Goal: Task Accomplishment & Management: Manage account settings

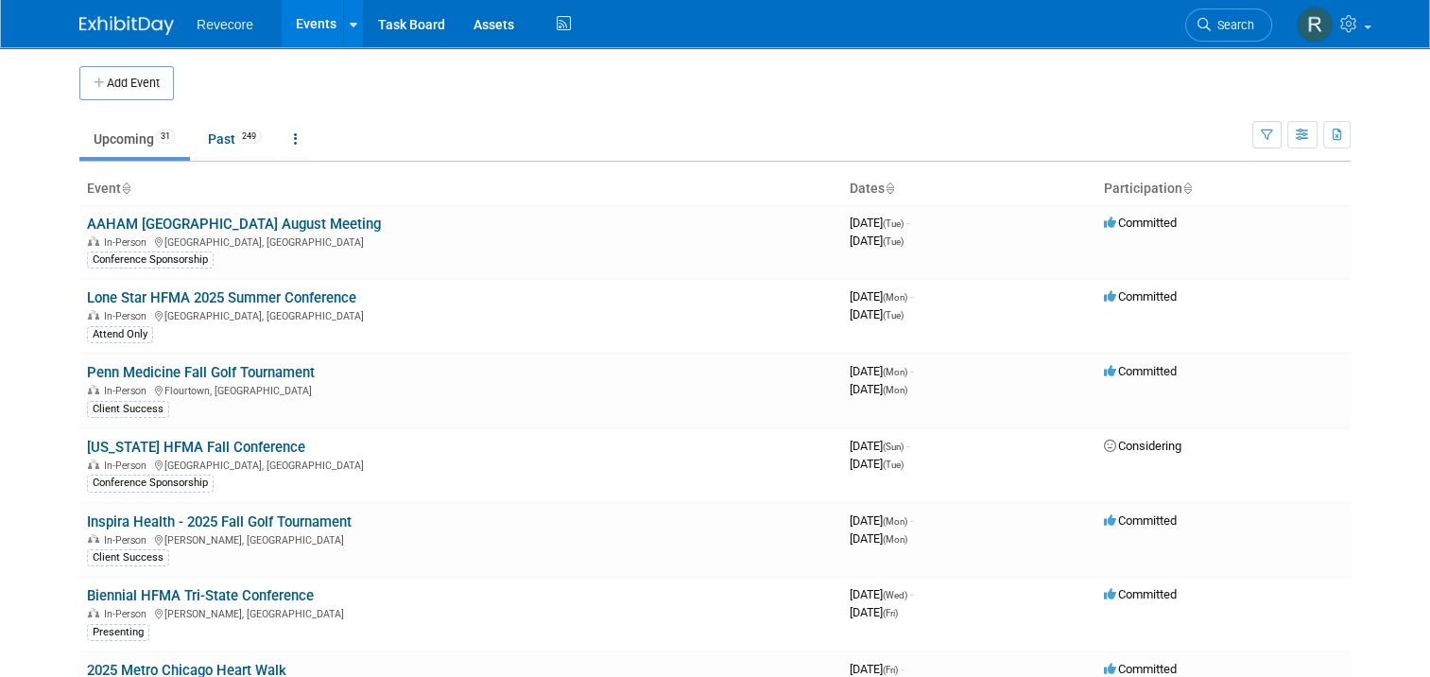
click at [300, 37] on link "Events" at bounding box center [316, 23] width 69 height 47
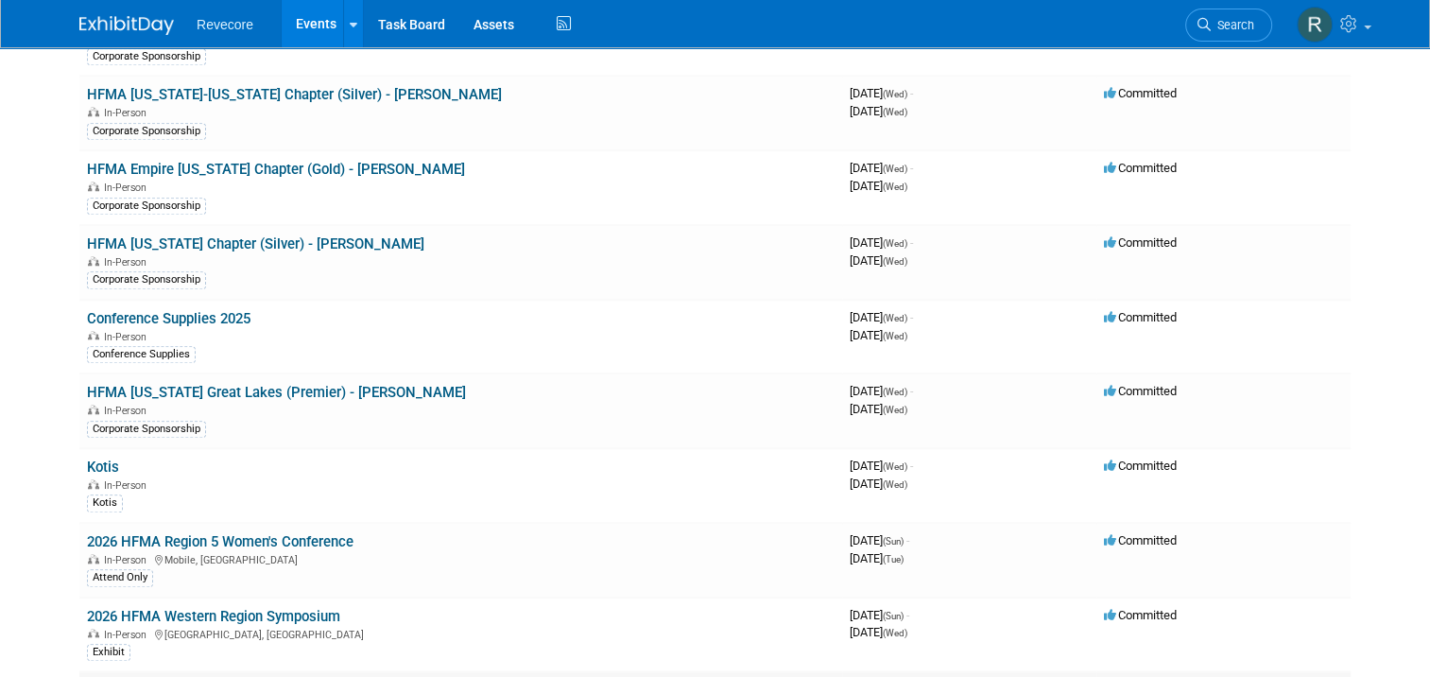
scroll to position [1796, 0]
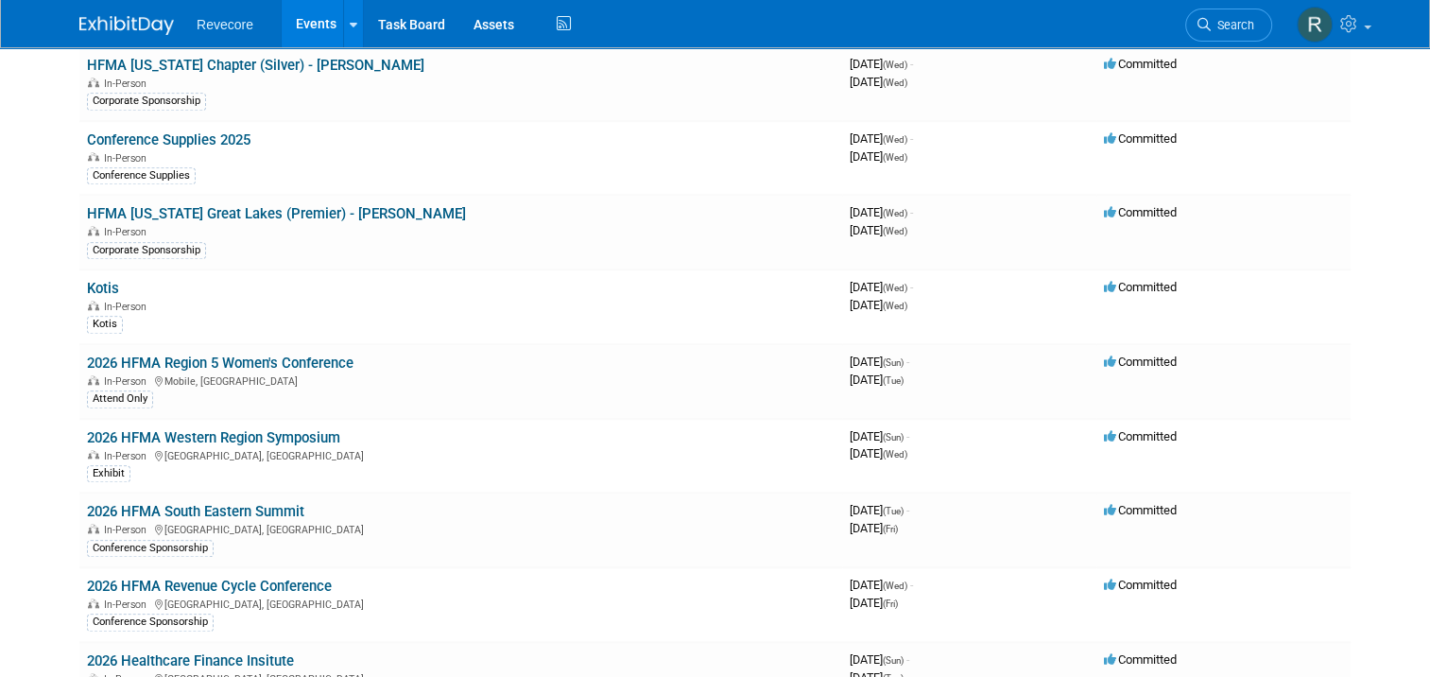
drag, startPoint x: 231, startPoint y: 116, endPoint x: 248, endPoint y: 102, distance: 22.1
click at [231, 131] on link "Conference Supplies 2025" at bounding box center [168, 139] width 163 height 17
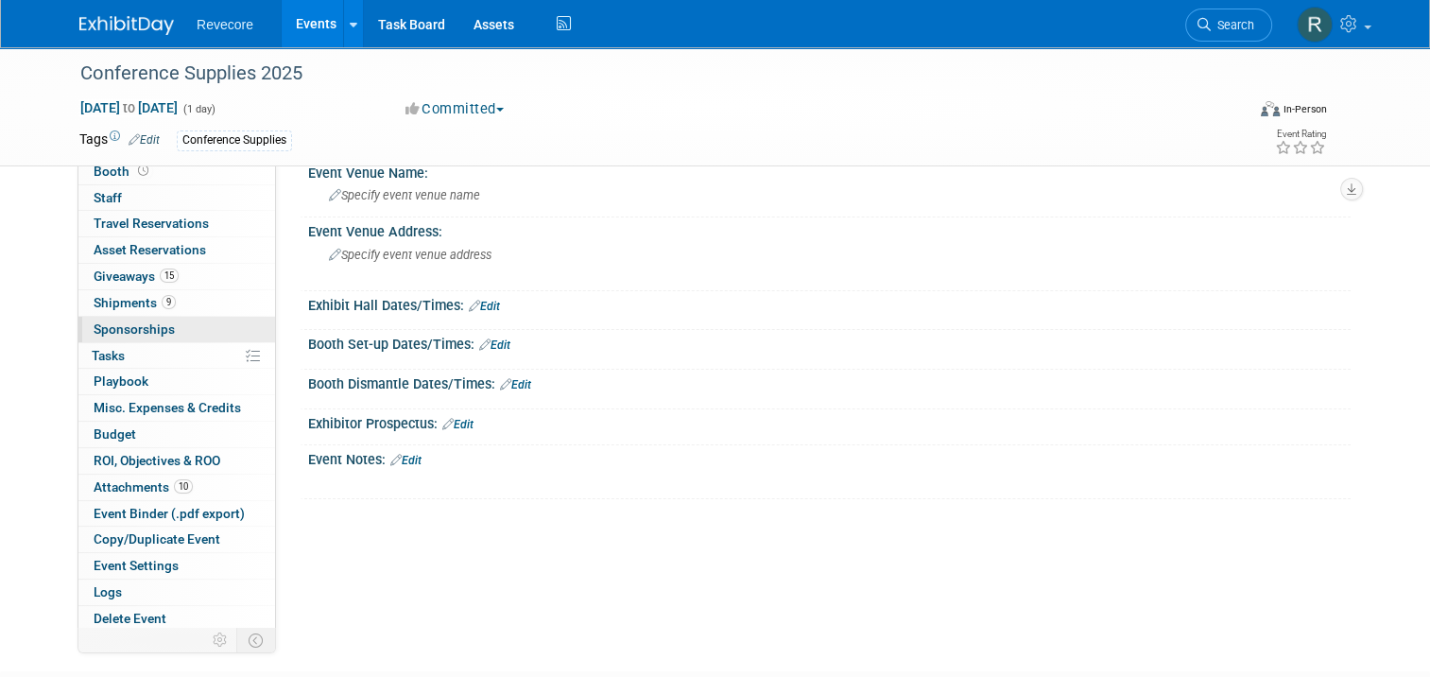
scroll to position [95, 0]
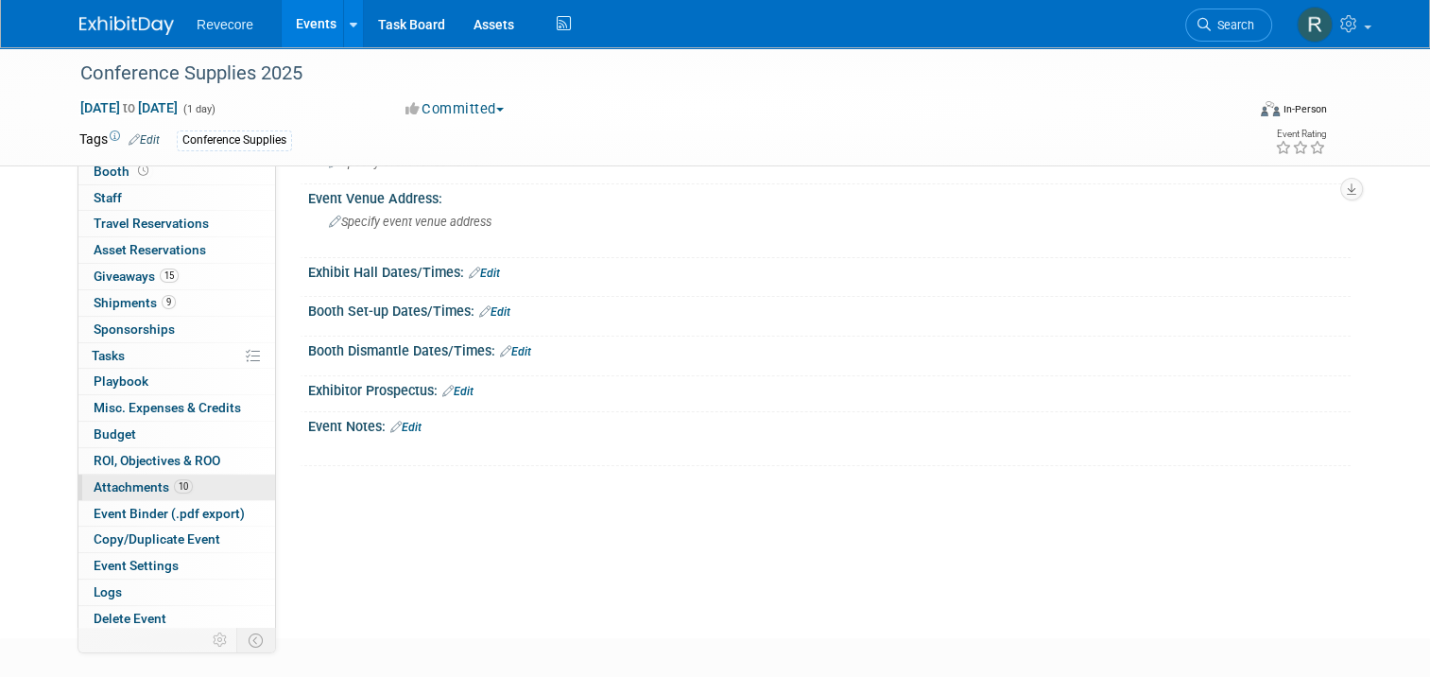
click at [154, 490] on span "Attachments 10" at bounding box center [143, 486] width 99 height 15
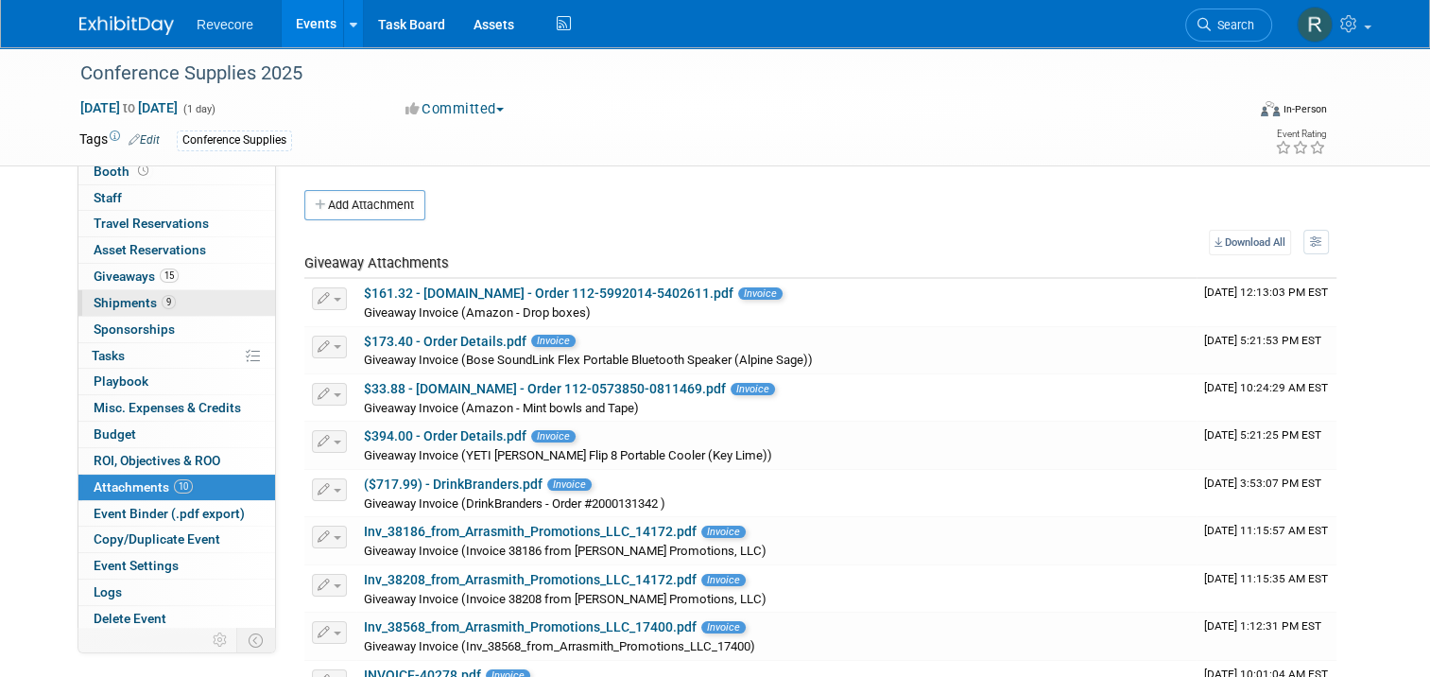
click at [179, 290] on link "9 Shipments 9" at bounding box center [176, 303] width 197 height 26
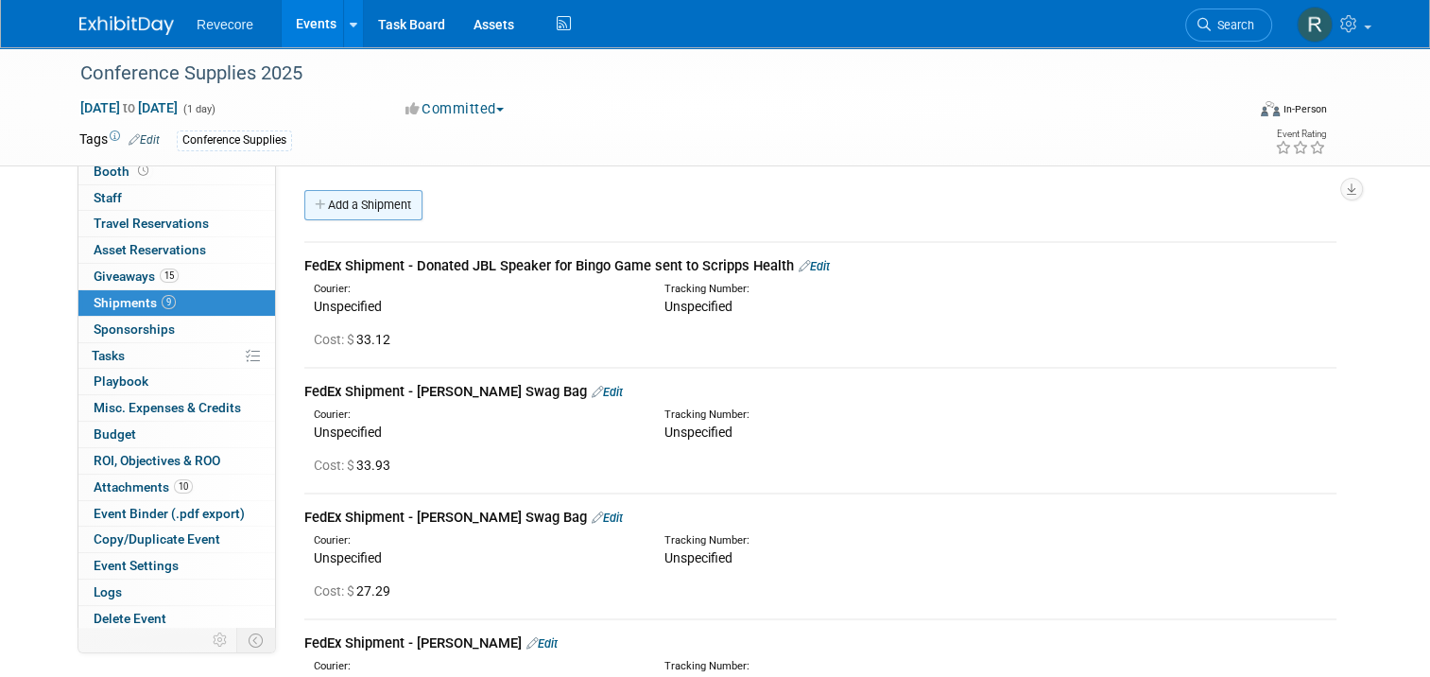
click at [387, 213] on link "Add a Shipment" at bounding box center [363, 205] width 118 height 30
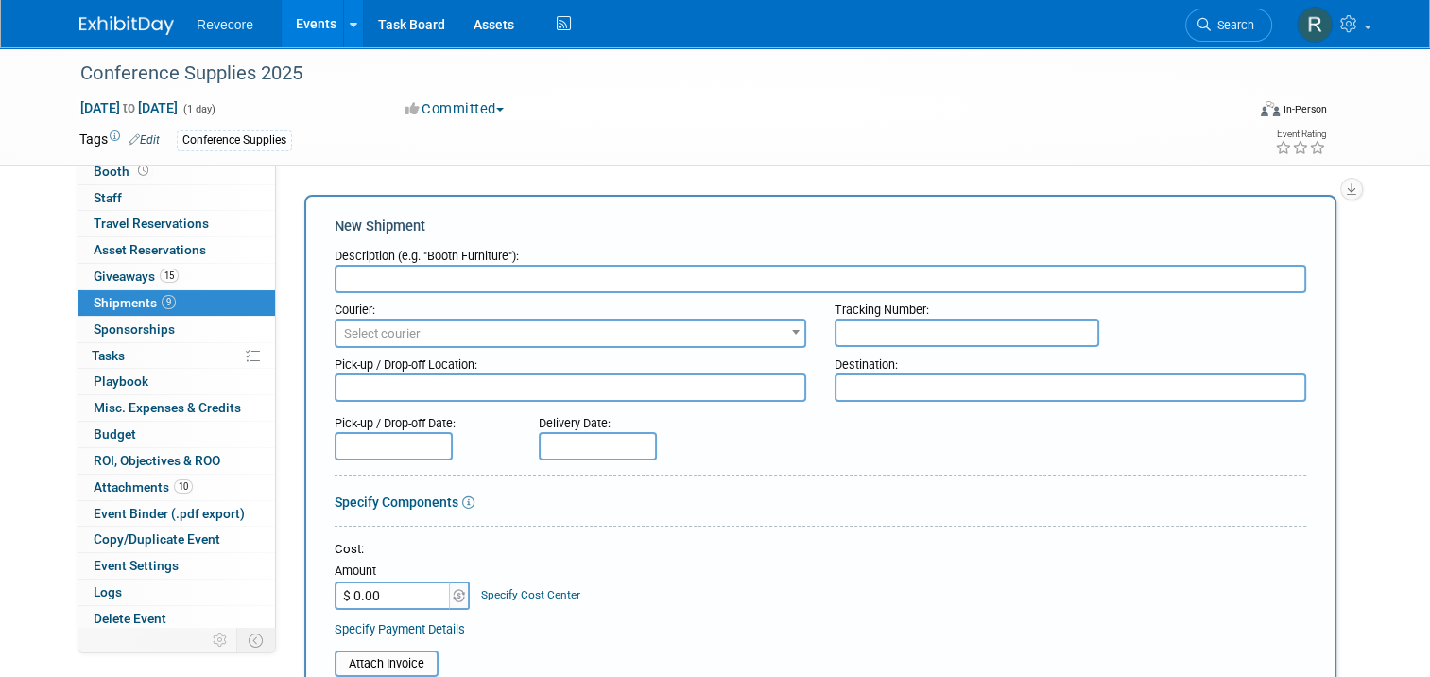
click at [387, 288] on input "text" at bounding box center [821, 279] width 972 height 28
paste input "FedEx - Shipped Sell Sheets and swag to Liz Watte at Phoenix Children's for Phi…"
type input "FedEx - Shipped Sell Sheets and swag to Liz Watte at Phoenix Children's for Phi…"
click at [639, 228] on div "New Shipment" at bounding box center [821, 226] width 972 height 20
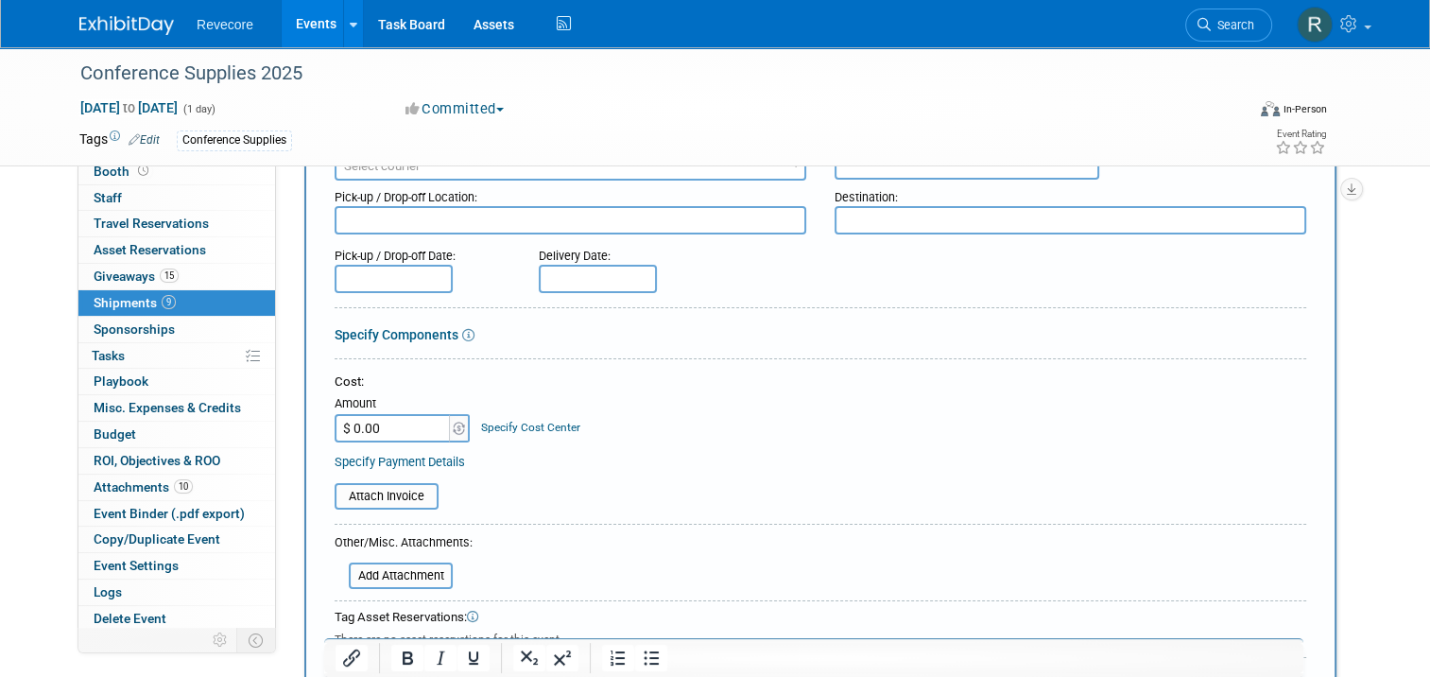
scroll to position [284, 0]
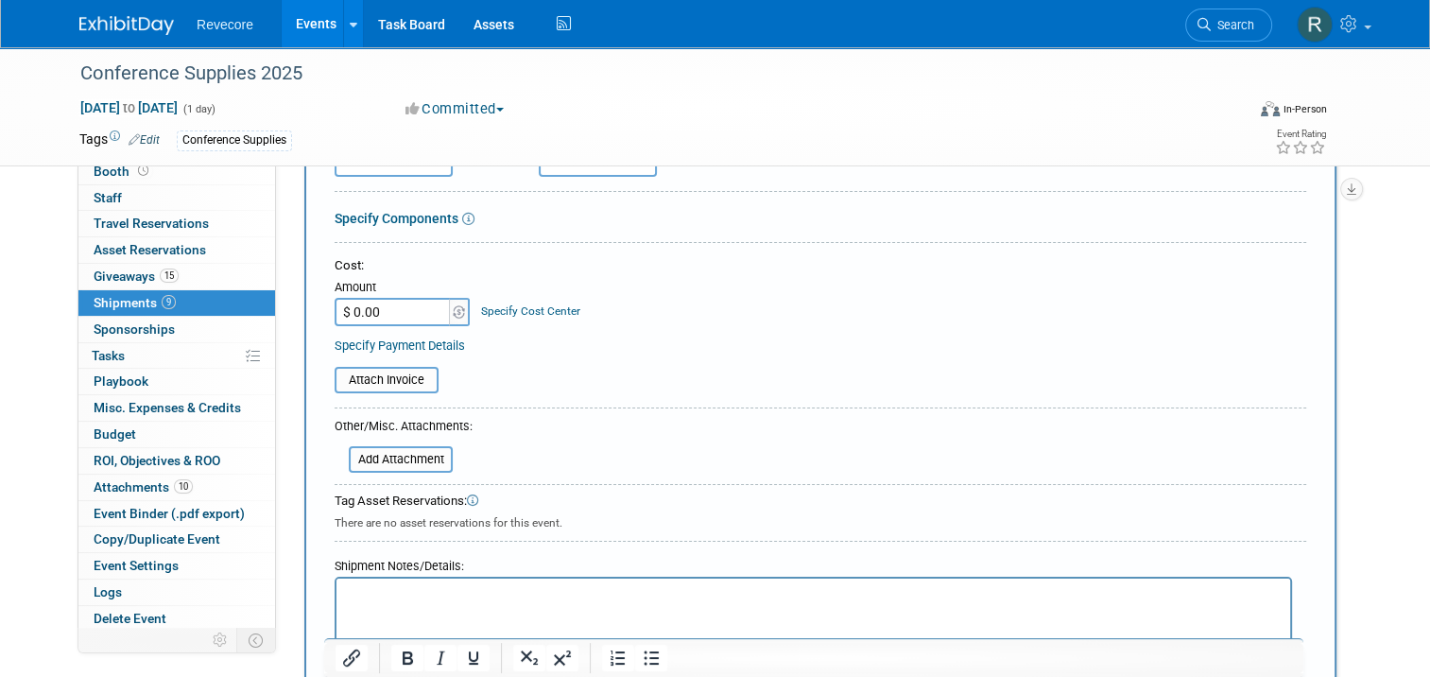
click at [402, 314] on input "$ 0.00" at bounding box center [394, 312] width 118 height 28
type input "$ 22.26"
click at [773, 299] on div "Cost: Amount $ 22.26 Specify Cost Center Cost Center -- Not Specified --" at bounding box center [821, 291] width 972 height 69
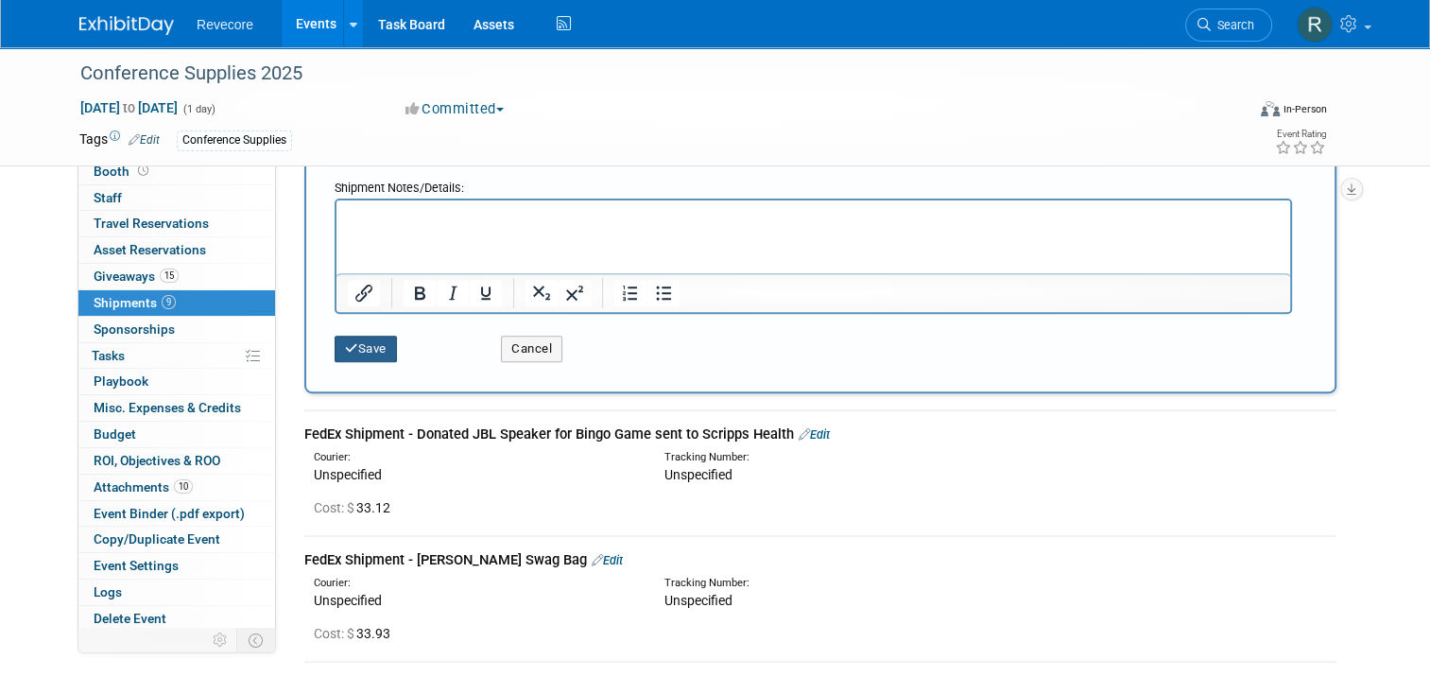
click at [350, 352] on button "Save" at bounding box center [366, 348] width 62 height 26
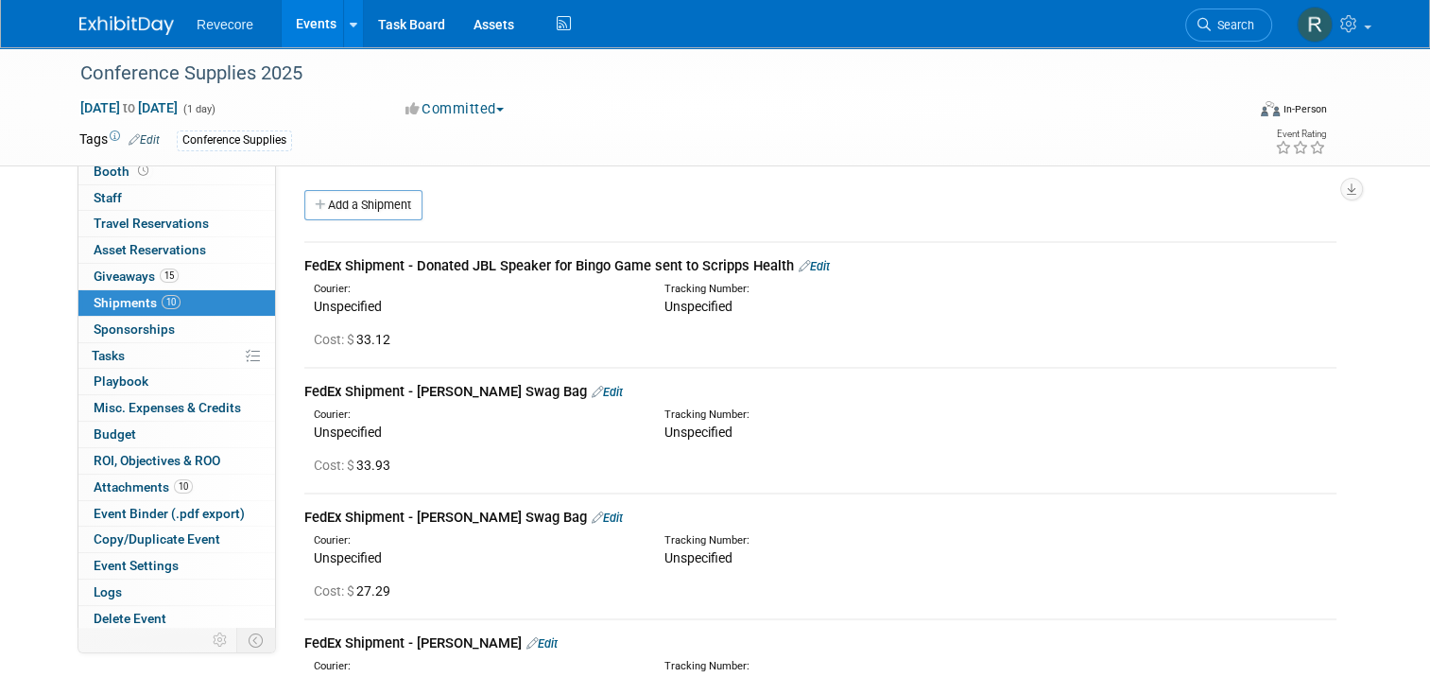
scroll to position [0, 0]
click at [322, 36] on link "Events" at bounding box center [316, 23] width 69 height 47
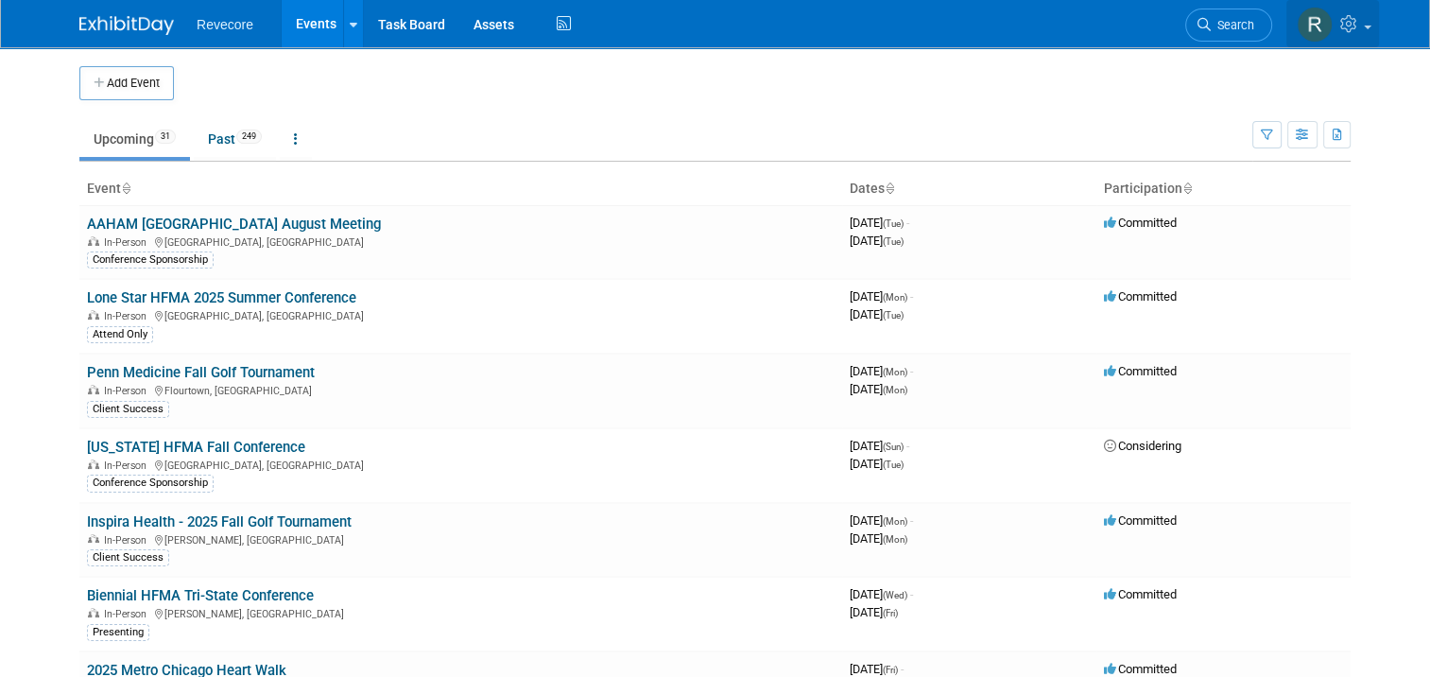
click at [1379, 26] on link at bounding box center [1332, 23] width 93 height 47
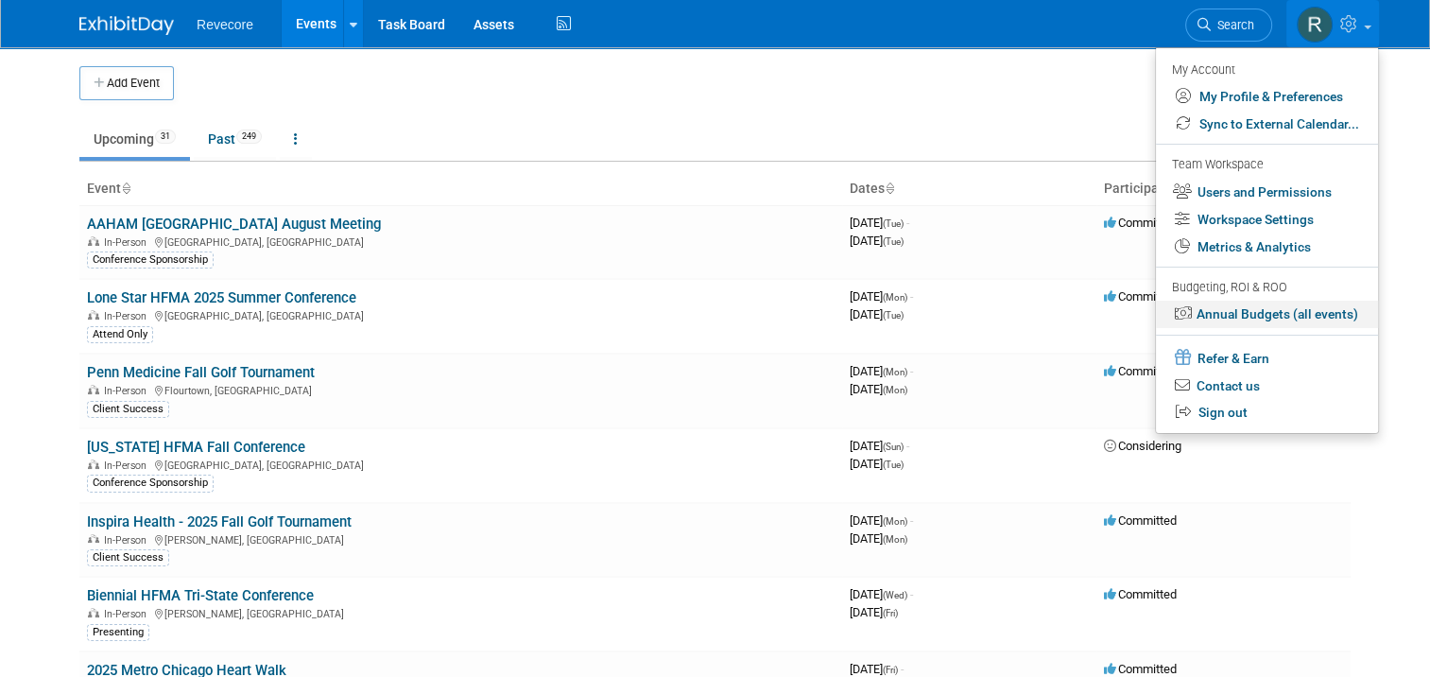
click at [1275, 305] on link "Annual Budgets (all events)" at bounding box center [1267, 314] width 222 height 27
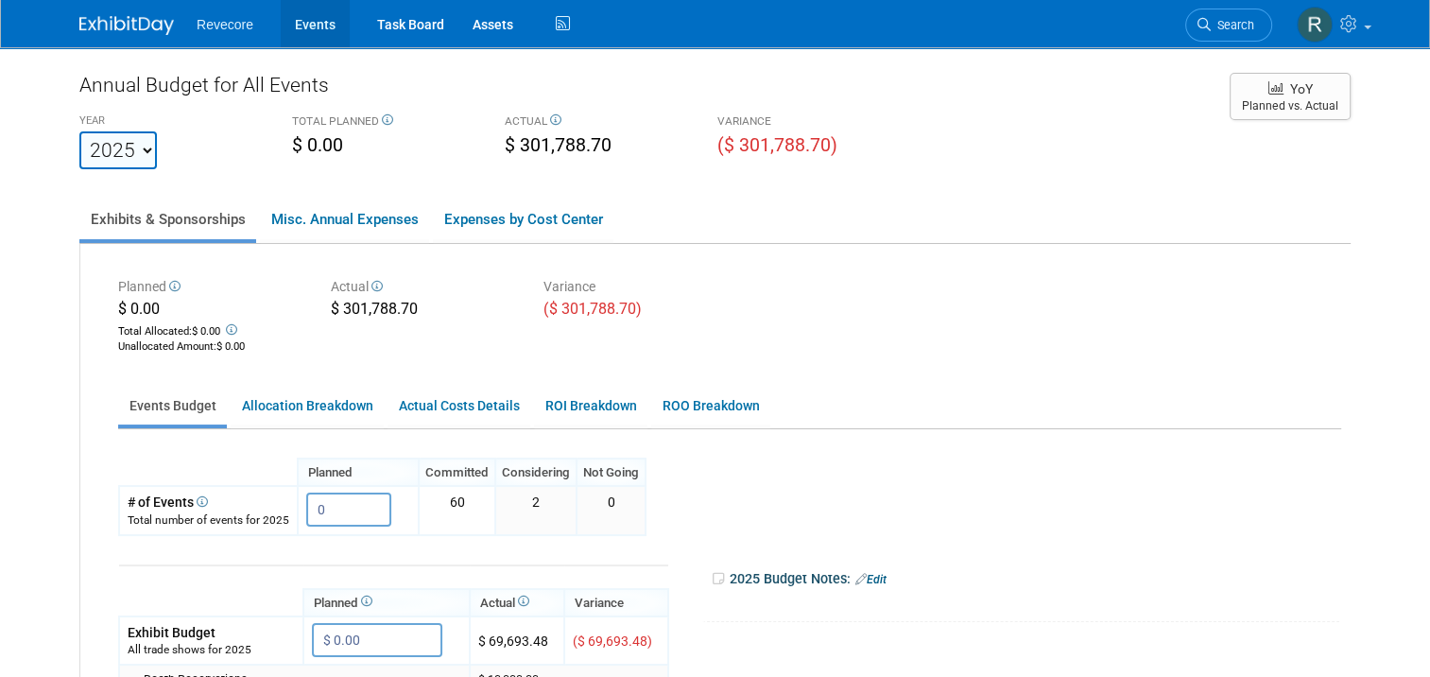
click at [331, 24] on link "Events" at bounding box center [315, 23] width 69 height 47
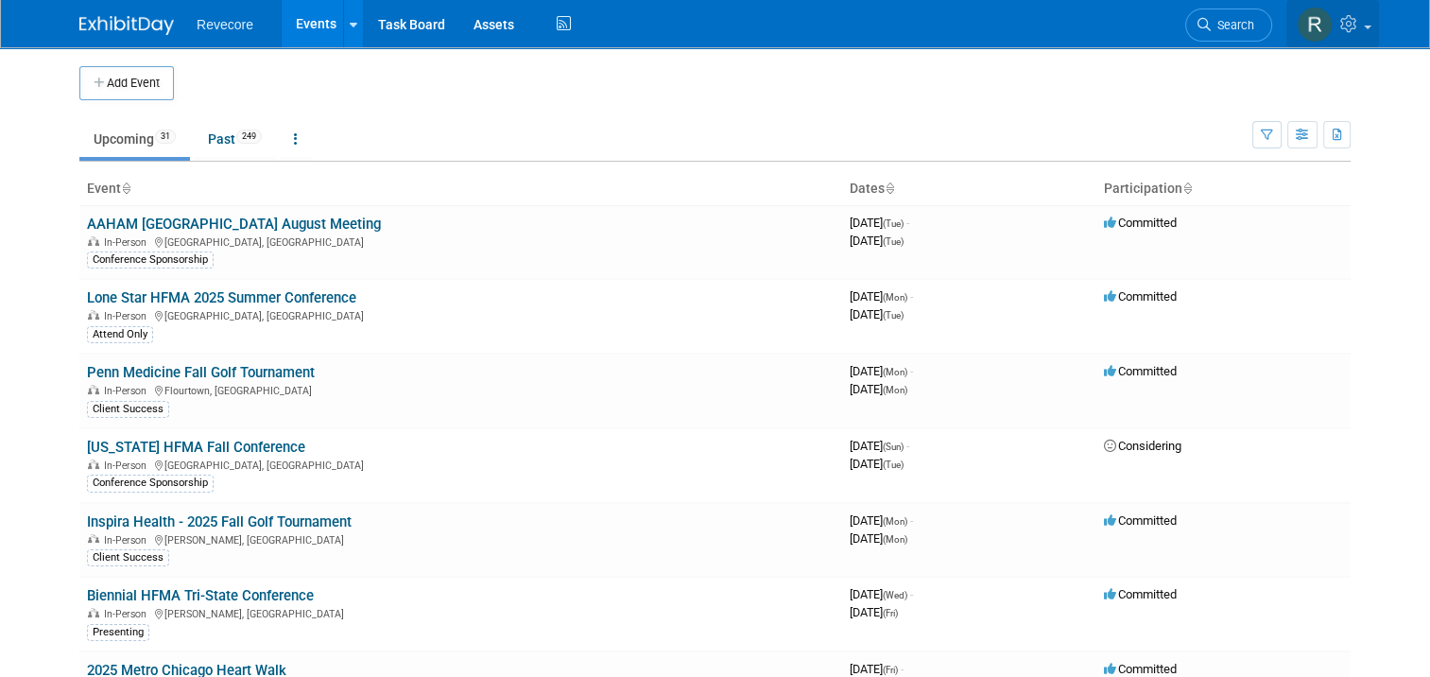
click at [1379, 42] on link at bounding box center [1332, 23] width 93 height 47
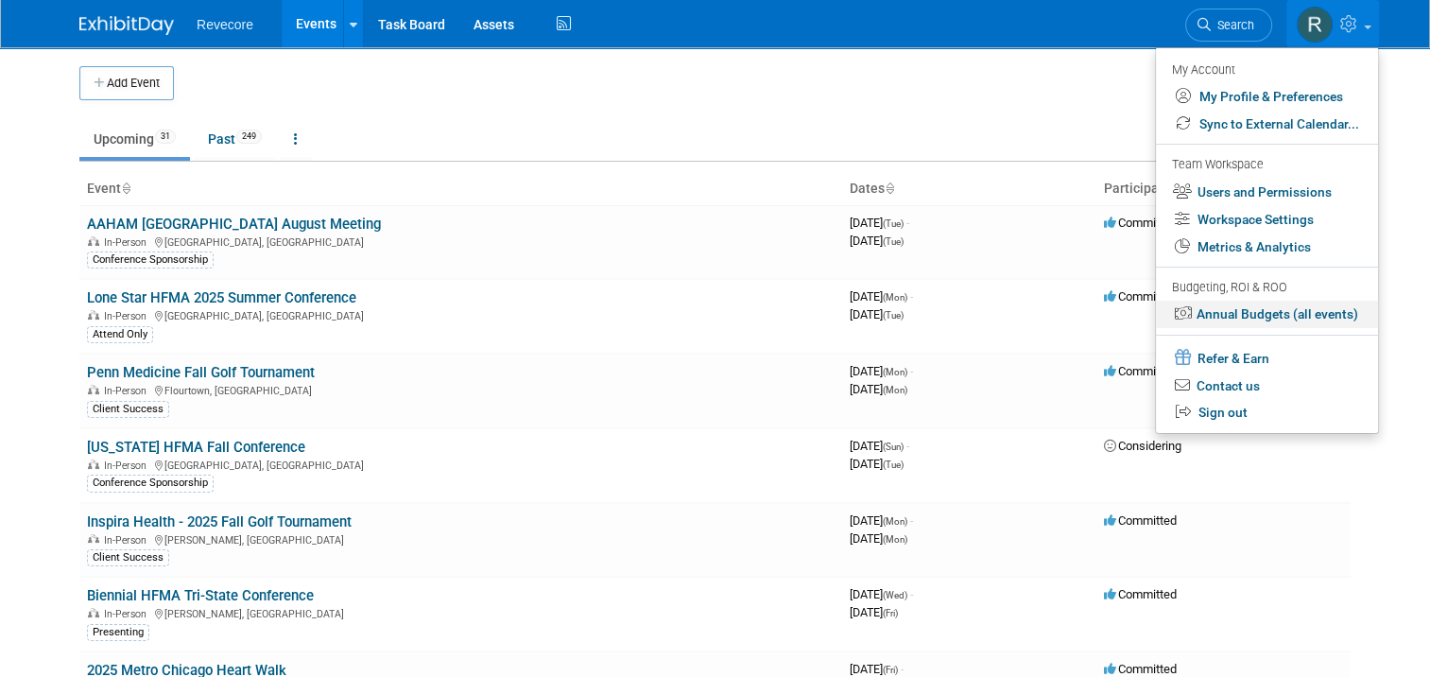
drag, startPoint x: 1331, startPoint y: 313, endPoint x: 1279, endPoint y: 95, distance: 224.4
click at [1331, 311] on link "Annual Budgets (all events)" at bounding box center [1267, 314] width 222 height 27
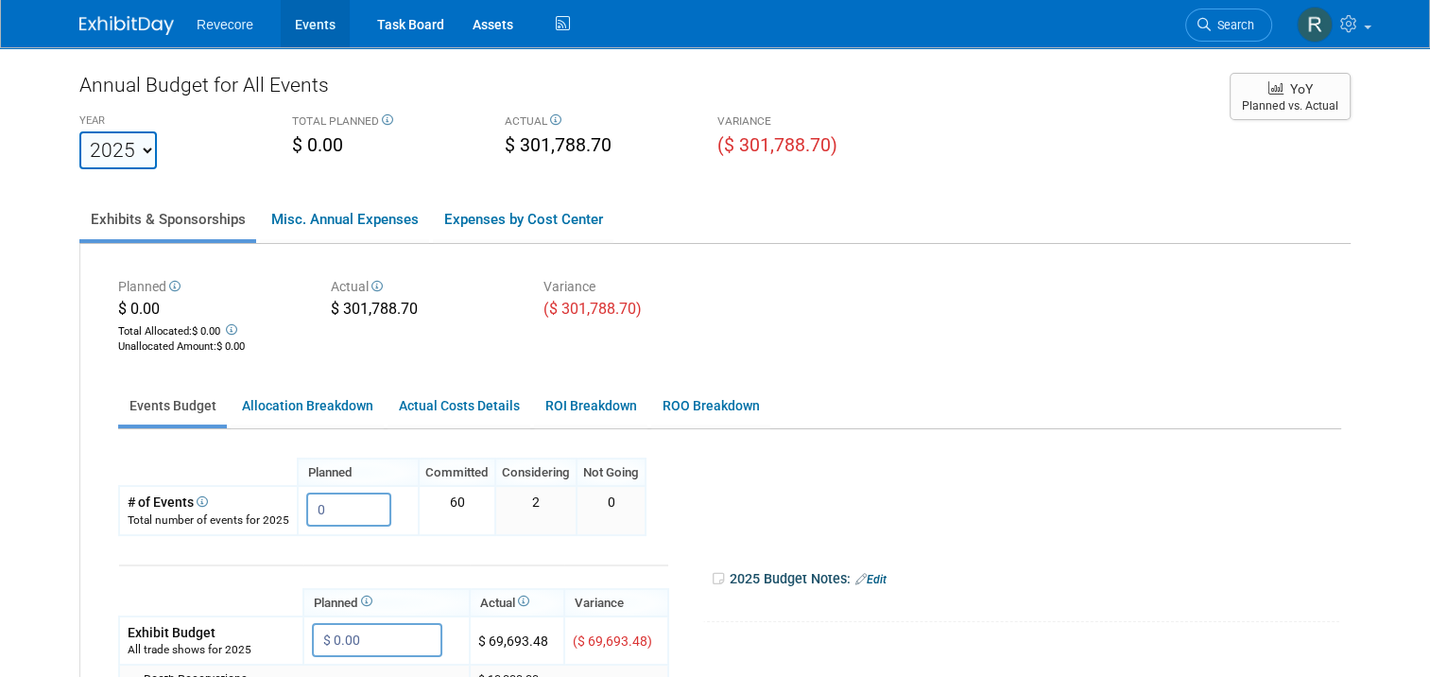
click at [315, 36] on link "Events" at bounding box center [315, 23] width 69 height 47
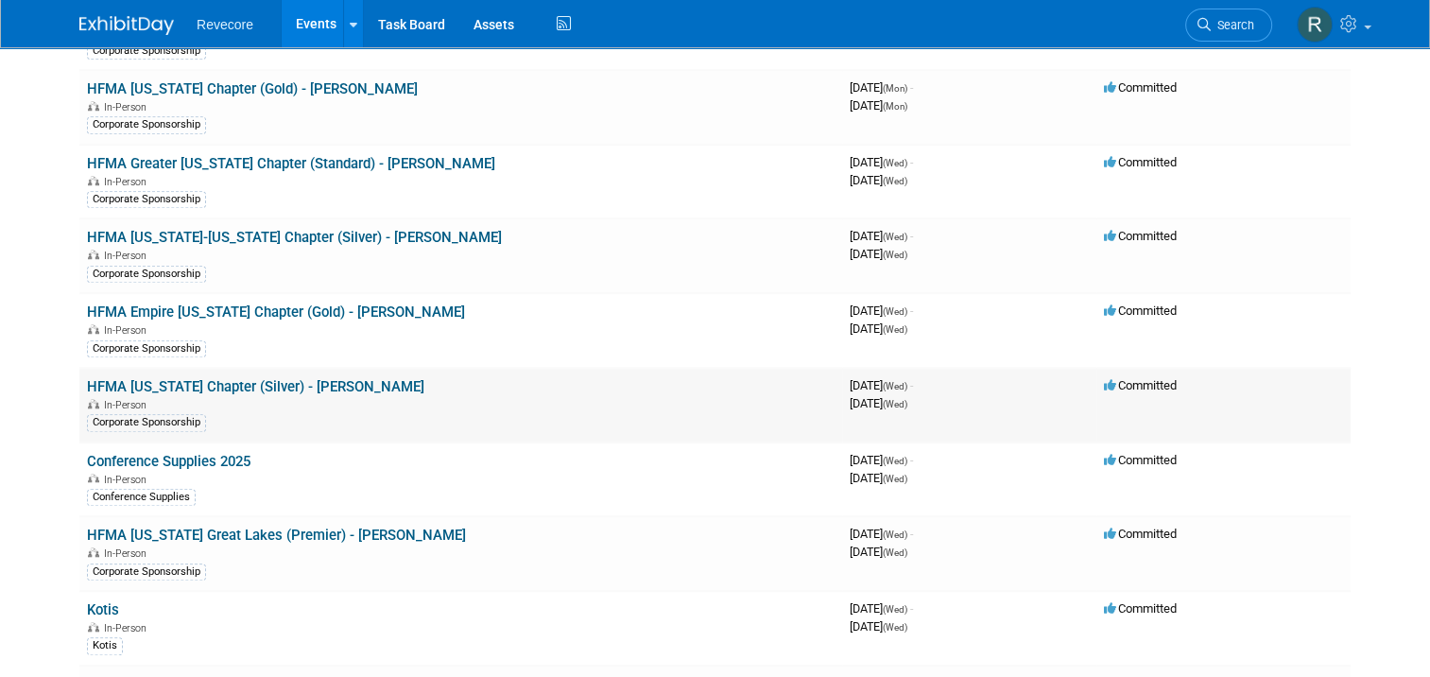
scroll to position [1467, 0]
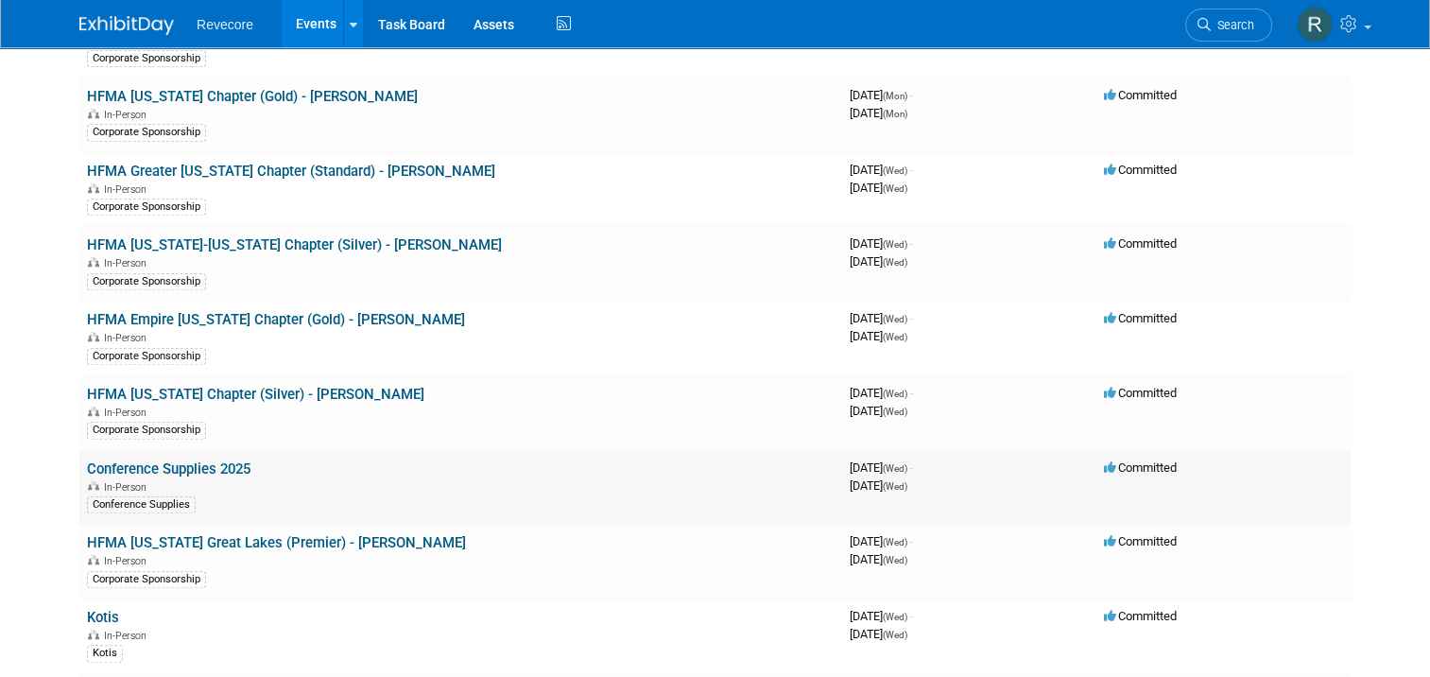
click at [200, 450] on td "Conference Supplies 2025 In-Person Conference Supplies" at bounding box center [460, 487] width 763 height 75
click at [199, 460] on link "Conference Supplies 2025" at bounding box center [168, 468] width 163 height 17
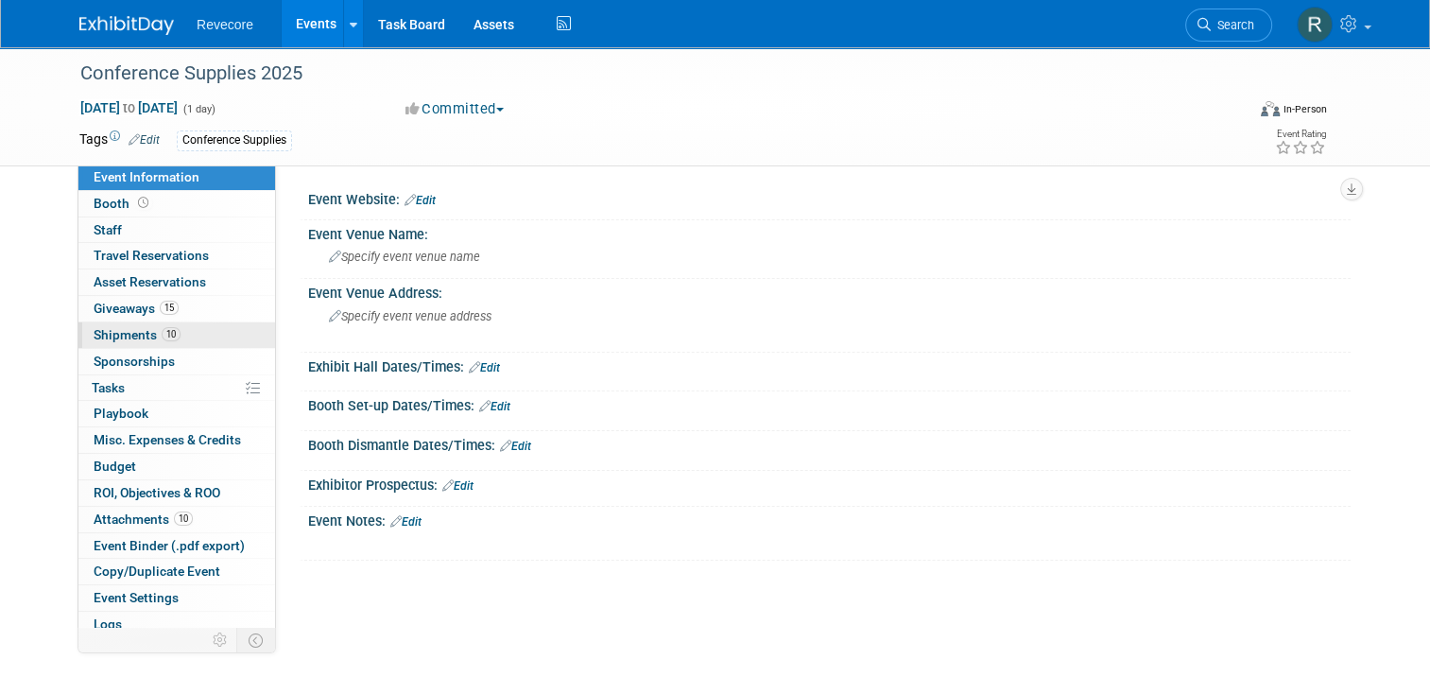
click at [189, 333] on link "10 Shipments 10" at bounding box center [176, 335] width 197 height 26
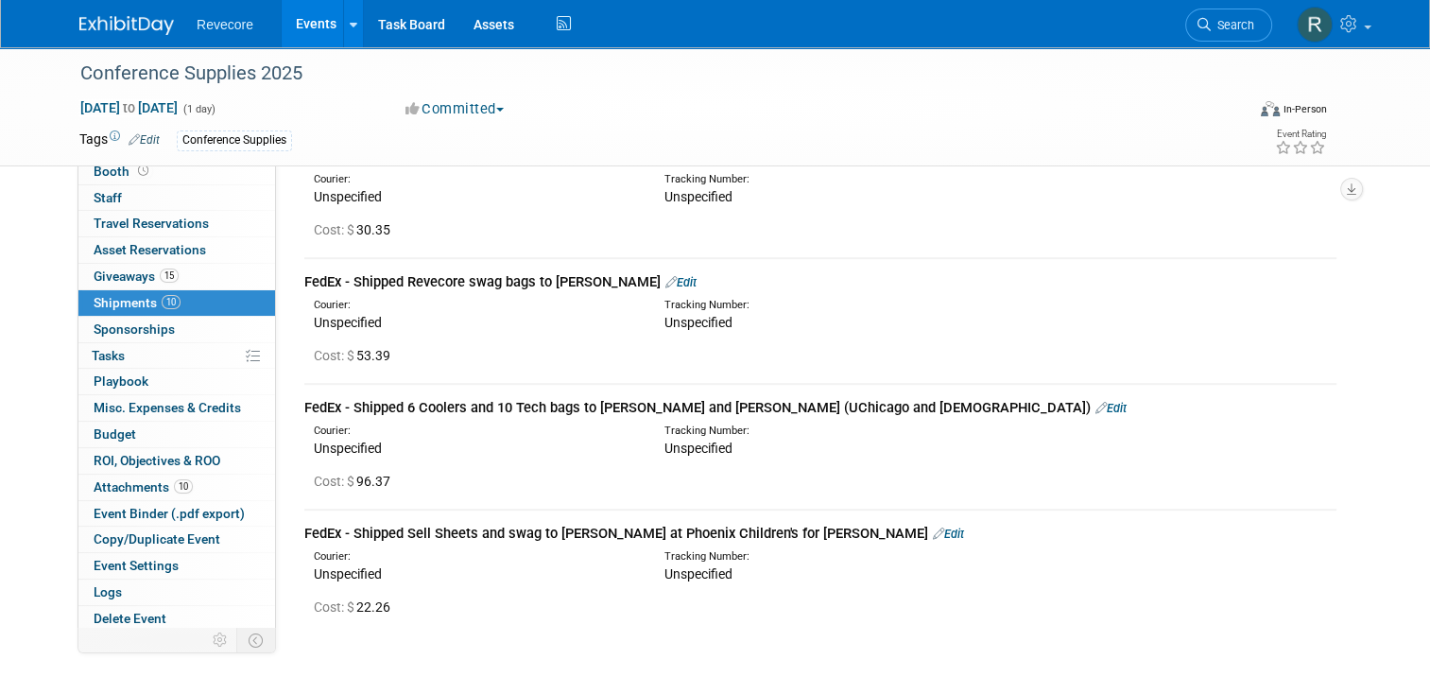
scroll to position [1023, 0]
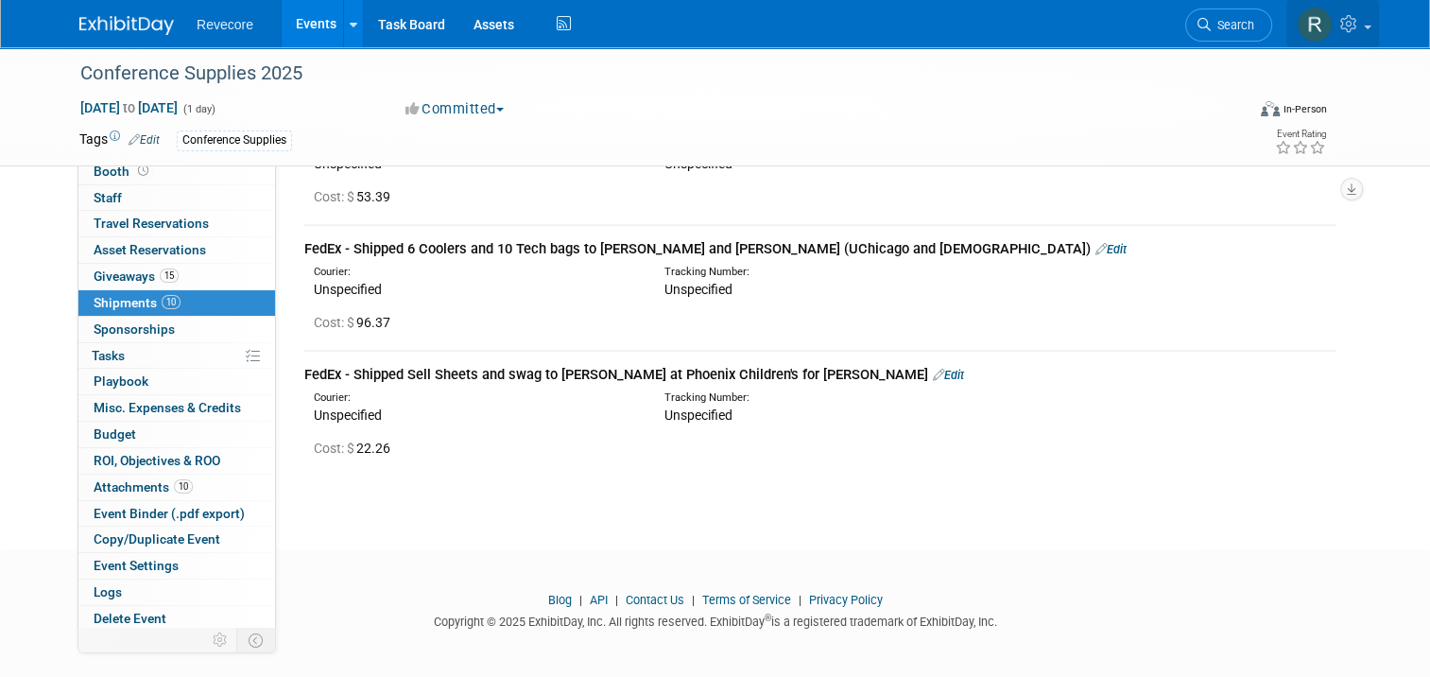
click at [1372, 43] on link at bounding box center [1332, 23] width 93 height 47
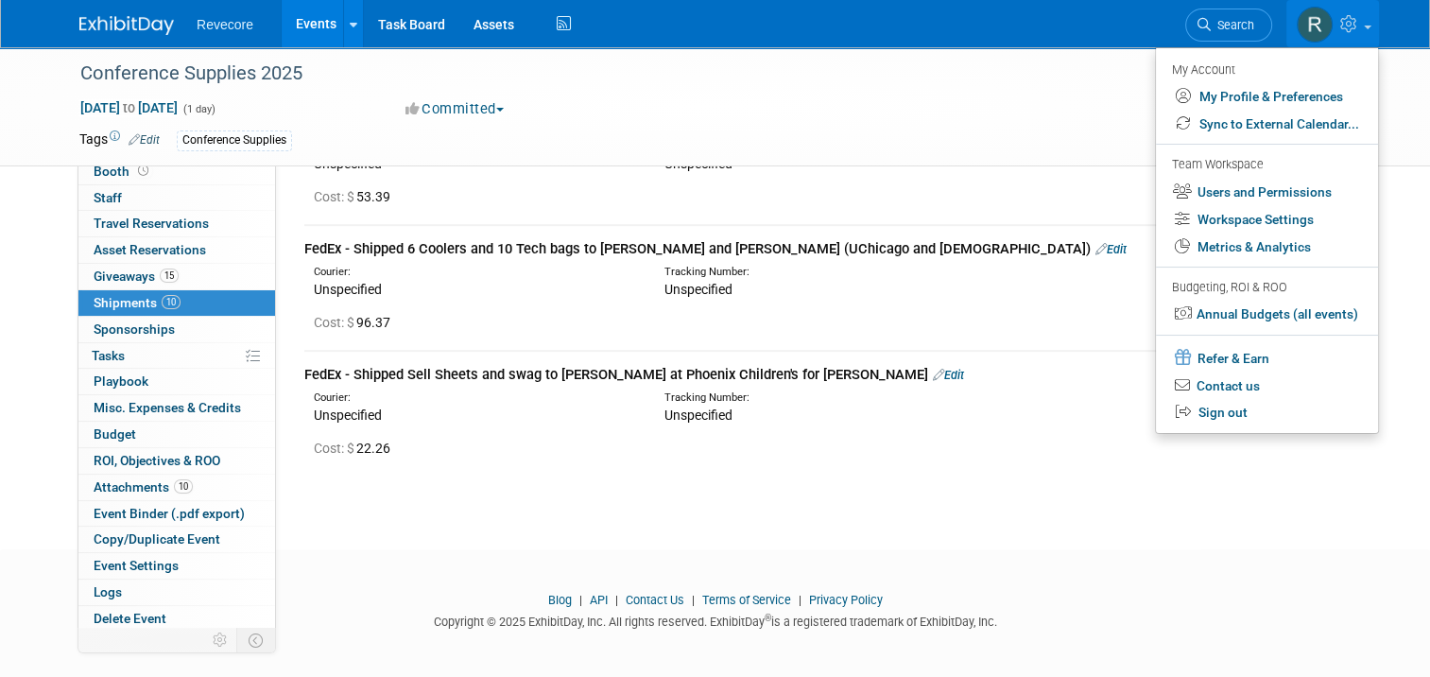
click at [311, 31] on link "Events" at bounding box center [316, 23] width 69 height 47
